Goal: Register for event/course

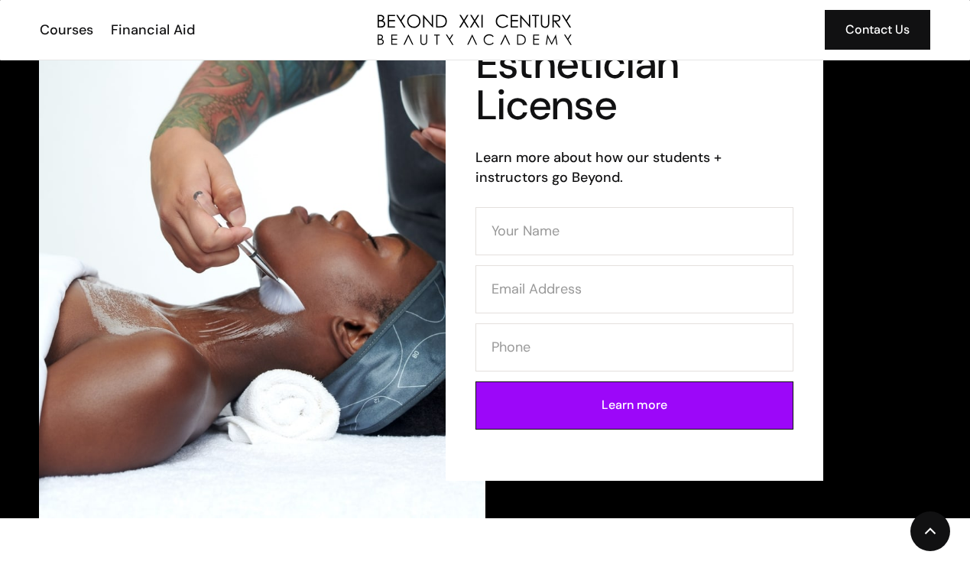
scroll to position [138, 0]
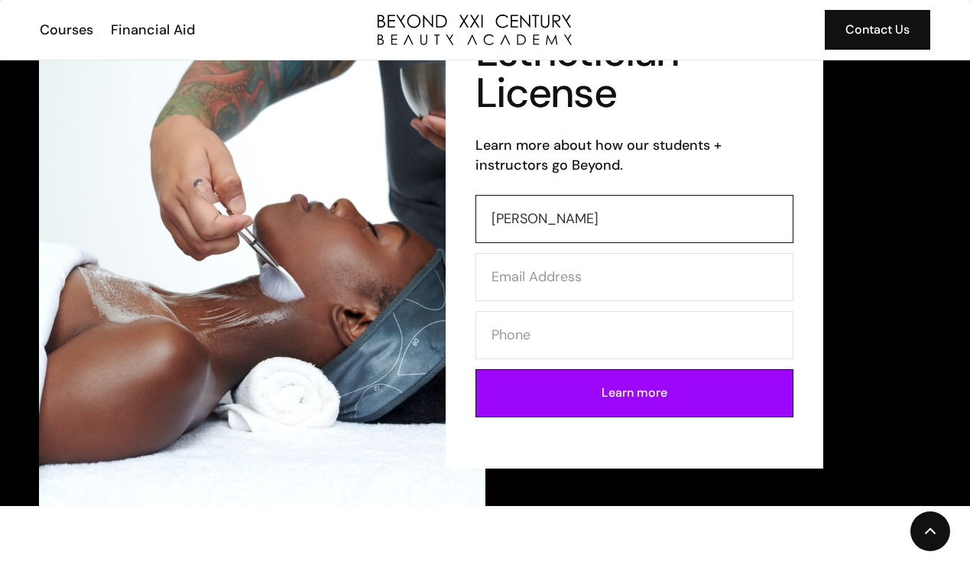
type input "Valery"
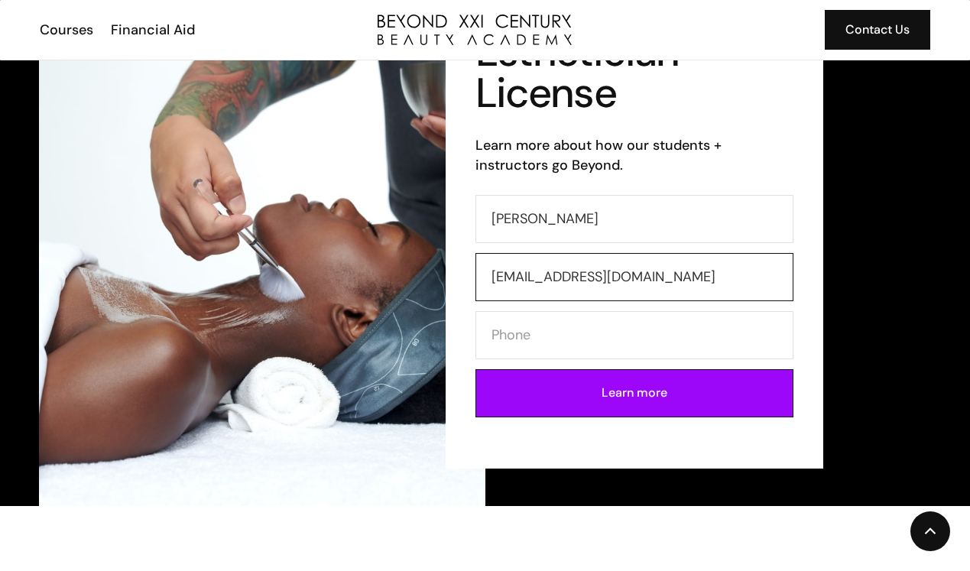
type input "carmennval06@gmail.com"
type input "32384"
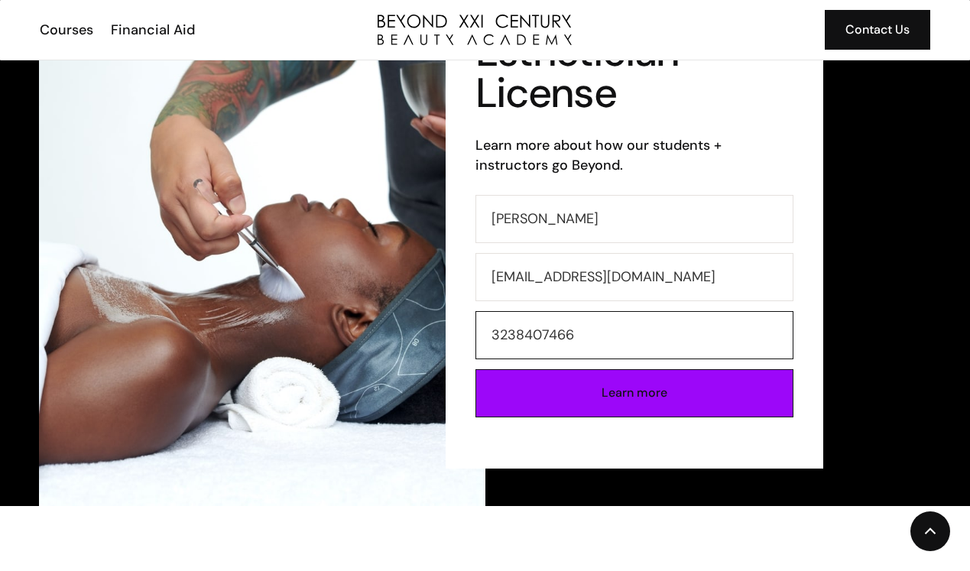
type input "3238407466"
click at [534, 393] on input "Learn more" at bounding box center [635, 393] width 318 height 48
type input "Please wait..."
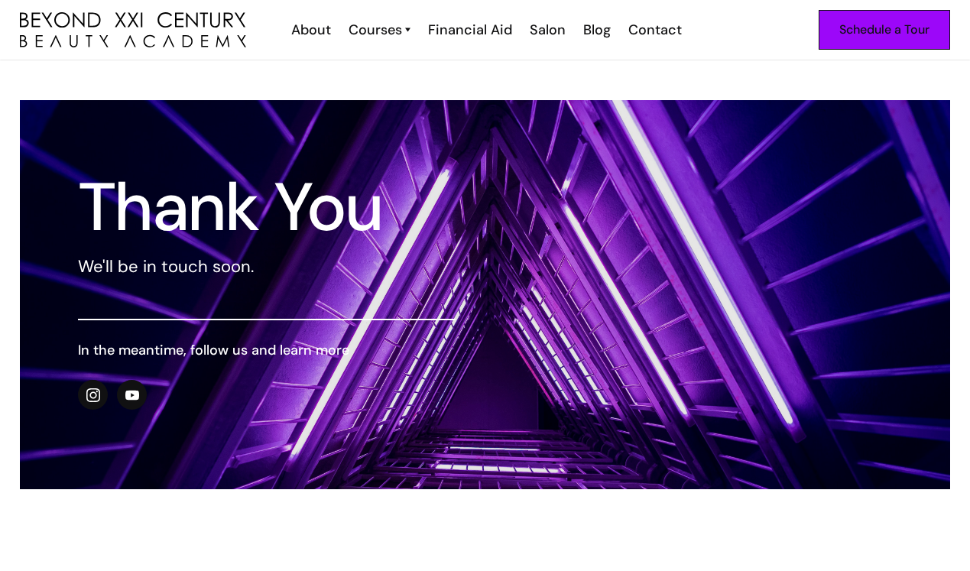
click at [911, 19] on link "Schedule a Tour" at bounding box center [885, 30] width 132 height 40
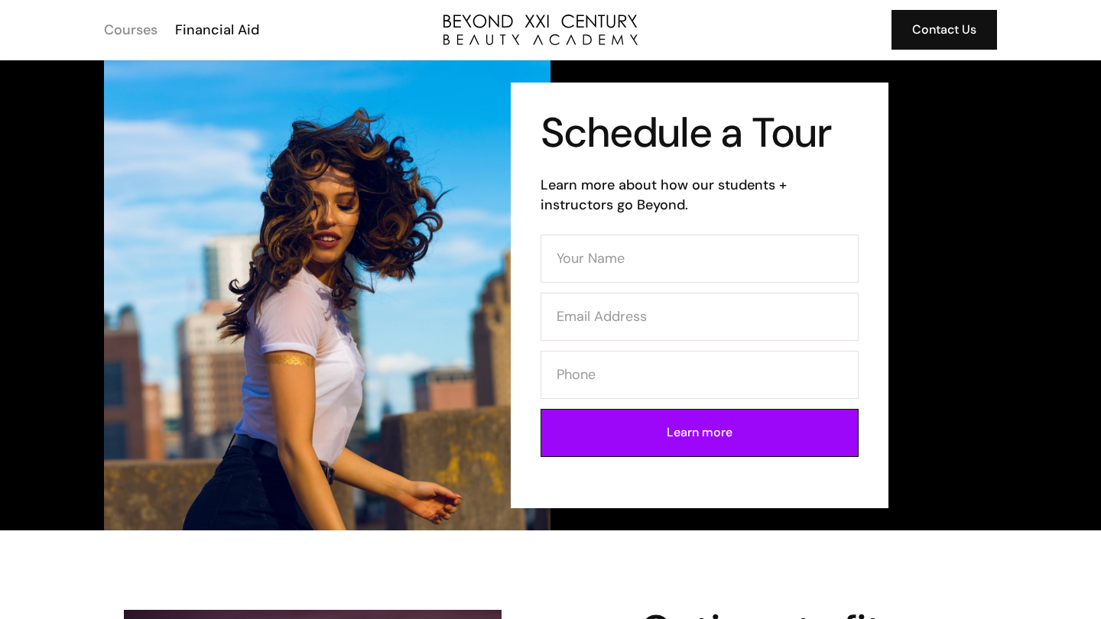
click at [136, 34] on div "Courses" at bounding box center [131, 30] width 54 height 20
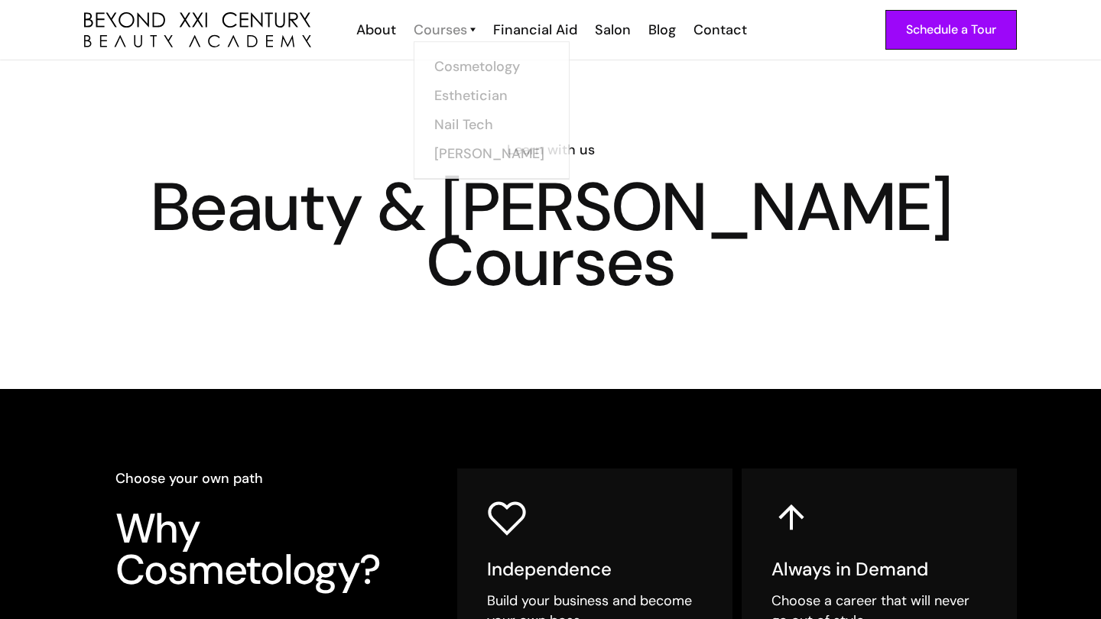
click at [444, 21] on div "Courses" at bounding box center [441, 30] width 54 height 20
click at [468, 94] on link "Esthetician" at bounding box center [496, 94] width 115 height 29
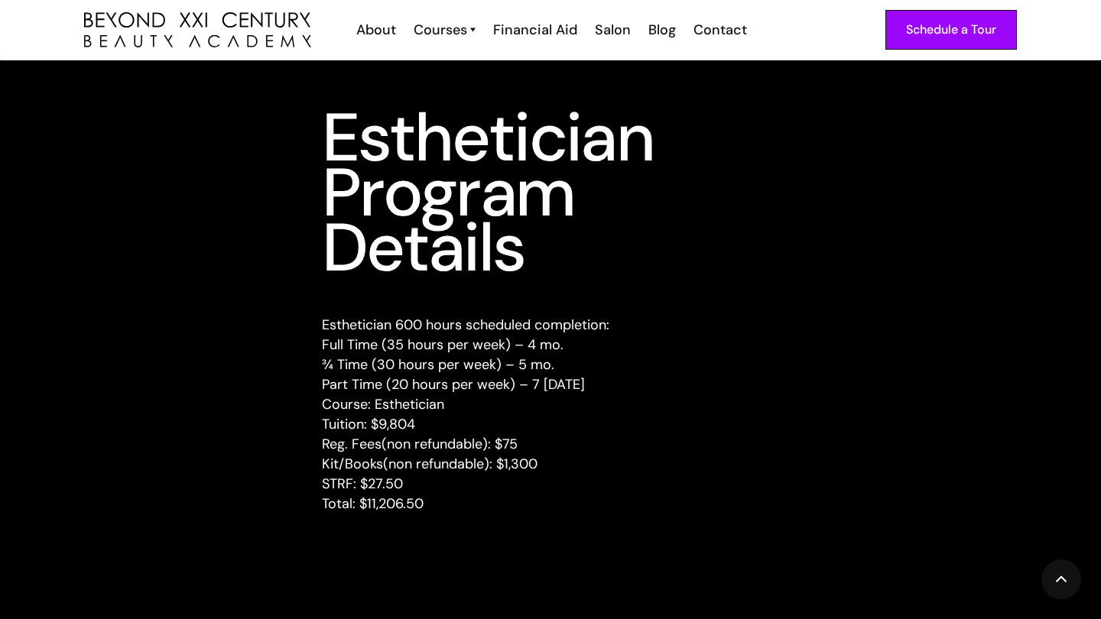
scroll to position [1871, 0]
